Goal: Book appointment/travel/reservation

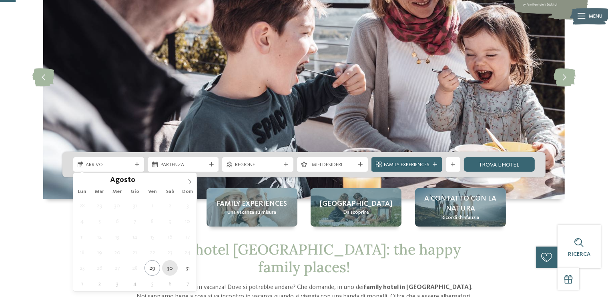
type div "[DATE]"
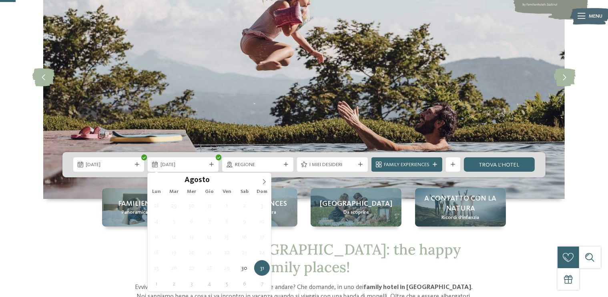
type div "[DATE]"
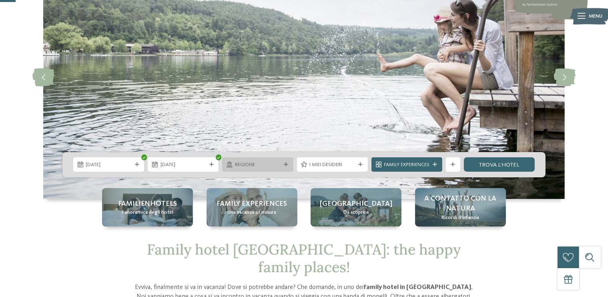
click at [255, 165] on span "Regione" at bounding box center [258, 164] width 46 height 7
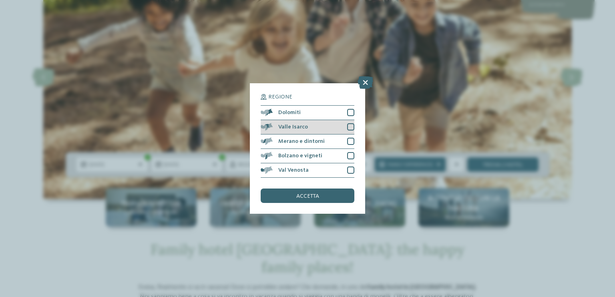
drag, startPoint x: 347, startPoint y: 111, endPoint x: 348, endPoint y: 124, distance: 13.2
click at [348, 111] on div at bounding box center [350, 112] width 7 height 7
click at [348, 127] on div at bounding box center [350, 126] width 7 height 7
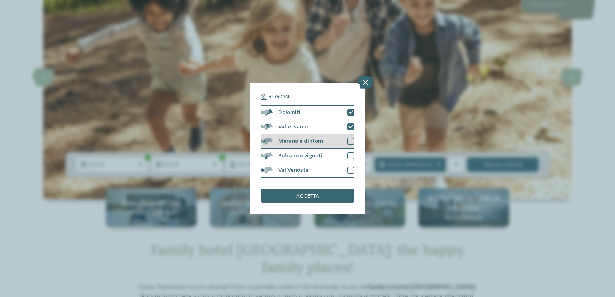
click at [349, 144] on div at bounding box center [350, 141] width 7 height 7
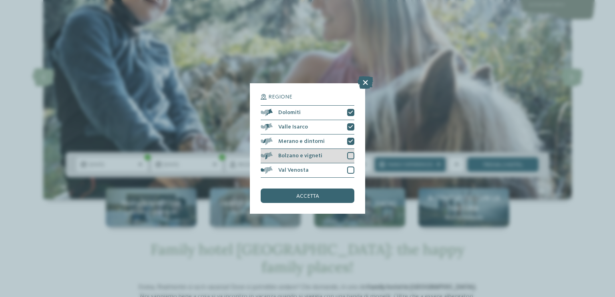
click at [351, 155] on div at bounding box center [350, 155] width 7 height 7
drag, startPoint x: 349, startPoint y: 172, endPoint x: 346, endPoint y: 178, distance: 7.2
click at [348, 172] on div at bounding box center [350, 169] width 7 height 7
click at [342, 192] on div "accetta" at bounding box center [307, 195] width 94 height 14
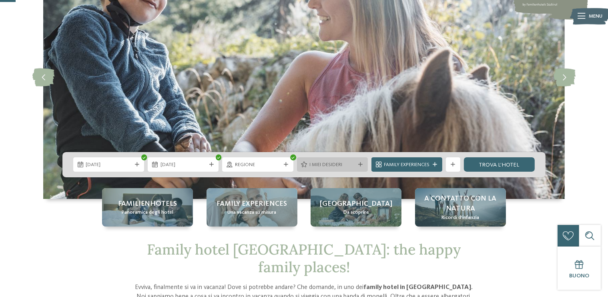
click at [362, 164] on div at bounding box center [360, 164] width 7 height 4
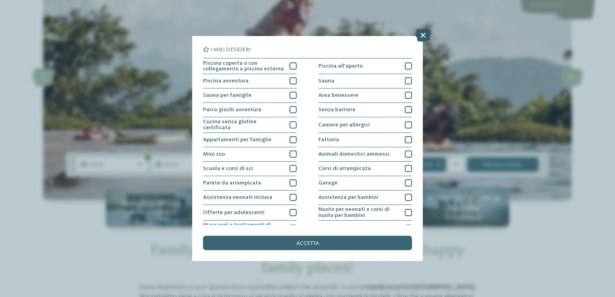
click at [421, 38] on icon at bounding box center [423, 35] width 16 height 13
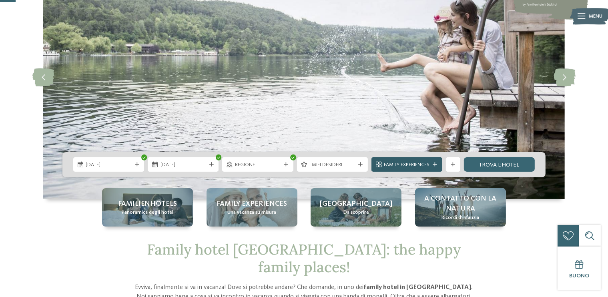
click at [423, 166] on span "Family Experiences" at bounding box center [407, 164] width 46 height 7
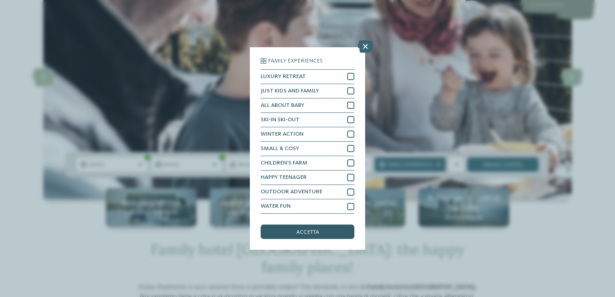
click at [330, 226] on div "accetta" at bounding box center [307, 231] width 94 height 14
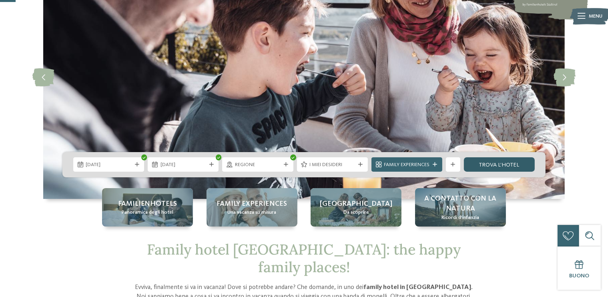
click at [470, 162] on link "trova l’hotel" at bounding box center [499, 164] width 71 height 14
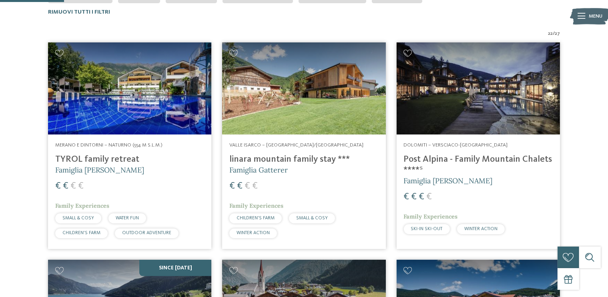
click at [117, 219] on span "WATER FUN" at bounding box center [127, 218] width 23 height 5
